Goal: Task Accomplishment & Management: Use online tool/utility

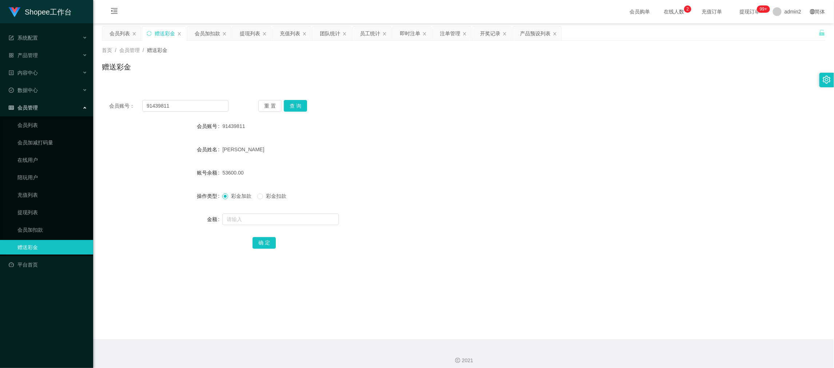
click at [568, 306] on main "关闭左侧 关闭右侧 关闭其它 刷新页面 会员列表 赠送彩金 会员加扣款 提现列表 充值列表 团队统计 员工统计 即时注单 注单管理 开奖记录 产品预设列表 首…" at bounding box center [463, 181] width 741 height 316
click at [251, 30] on div "提现列表" at bounding box center [250, 34] width 20 height 14
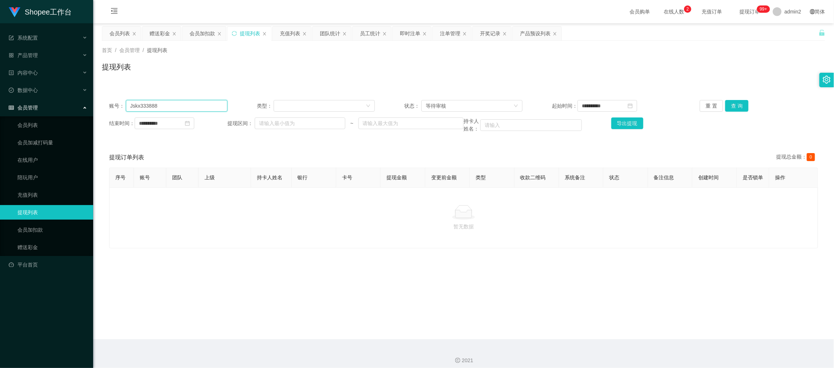
click at [191, 105] on input "Jskx333888" at bounding box center [177, 106] width 102 height 12
click at [173, 124] on input "**********" at bounding box center [165, 124] width 60 height 12
click at [182, 232] on link "今天" at bounding box center [185, 233] width 10 height 14
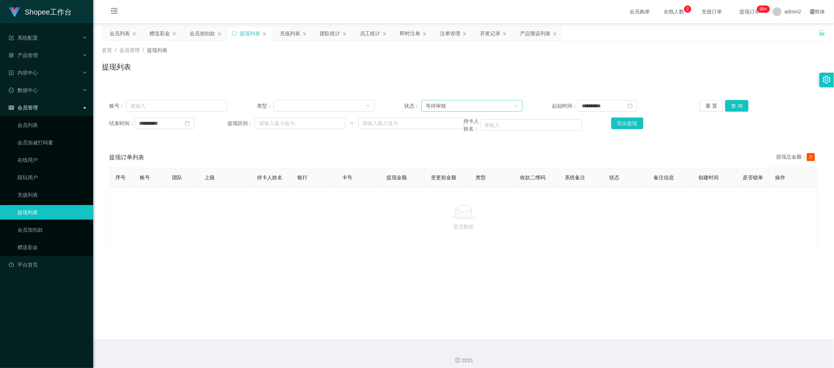
click at [487, 106] on div "等待审核" at bounding box center [470, 105] width 88 height 11
click at [464, 110] on div "等待审核" at bounding box center [470, 105] width 88 height 11
click at [453, 128] on li "审核成功" at bounding box center [469, 132] width 100 height 12
click at [737, 110] on button "查 询" at bounding box center [736, 106] width 23 height 12
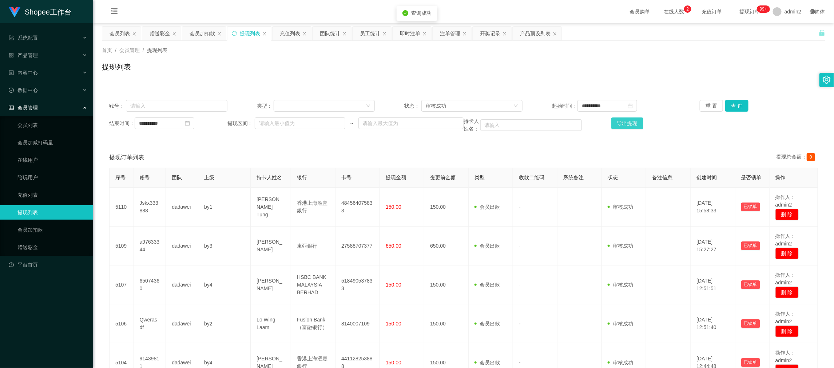
click at [627, 124] on button "导出提现" at bounding box center [628, 124] width 32 height 12
click at [324, 31] on div "团队统计" at bounding box center [330, 34] width 20 height 14
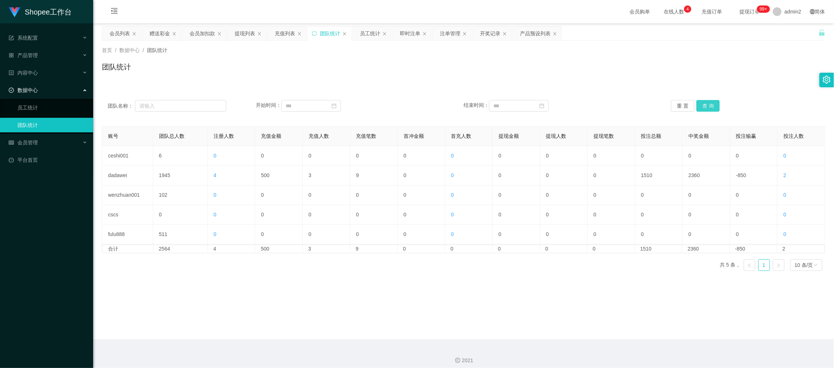
click at [701, 103] on button "查 询" at bounding box center [708, 106] width 23 height 12
click at [426, 300] on main "关闭左侧 关闭右侧 关闭其它 刷新页面 会员列表 赠送彩金 会员加扣款 提现列表 充值列表 团队统计 员工统计 即时注单 注单管理 开奖记录 产品预设列表 首…" at bounding box center [463, 181] width 741 height 316
click at [555, 326] on main "关闭左侧 关闭右侧 关闭其它 刷新页面 会员列表 赠送彩金 会员加扣款 提现列表 充值列表 团队统计 员工统计 即时注单 注单管理 开奖记录 产品预设列表 首…" at bounding box center [463, 181] width 741 height 316
